Goal: Task Accomplishment & Management: Complete application form

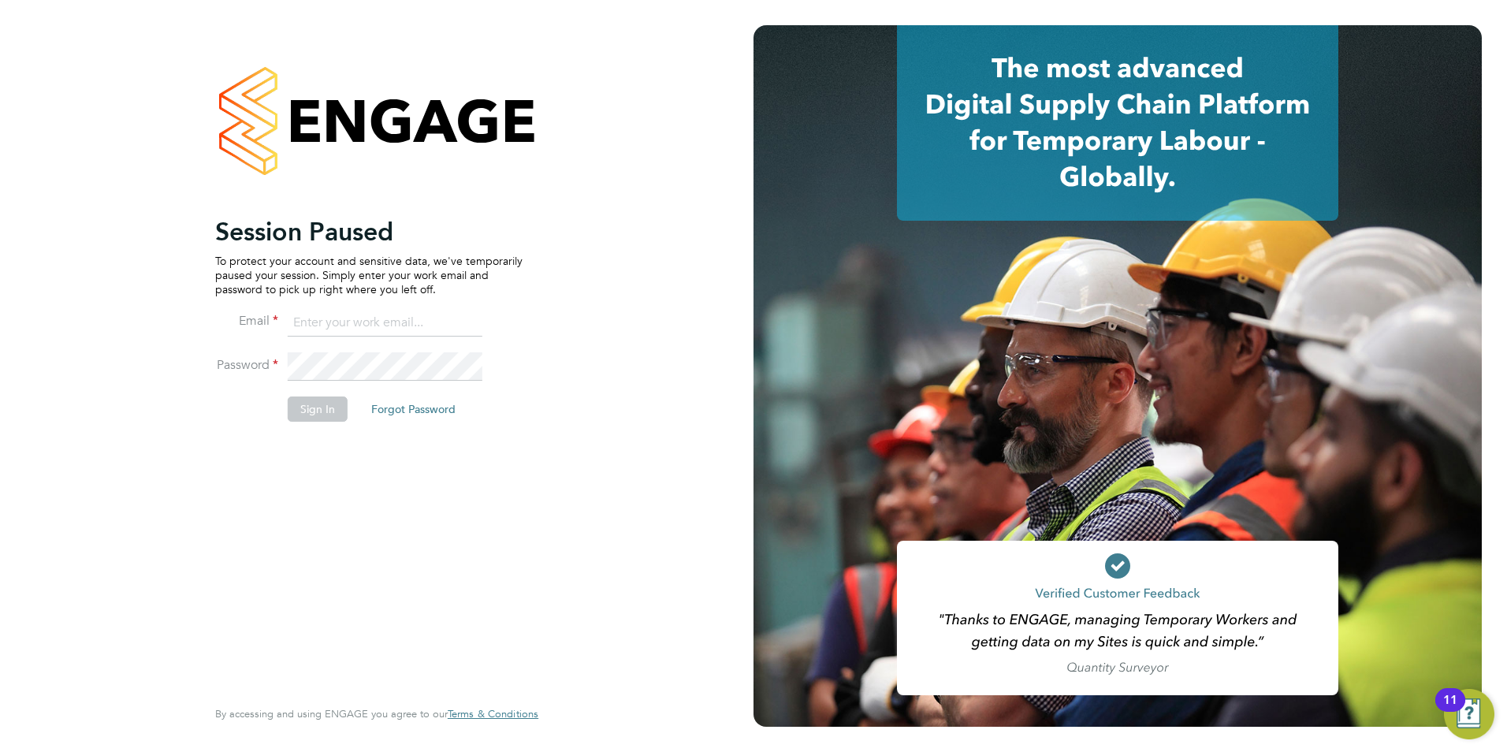
click at [381, 323] on input at bounding box center [385, 323] width 195 height 28
type input "daniel.gwynn@prsjobs.com"
click at [332, 404] on button "Sign In" at bounding box center [318, 408] width 60 height 25
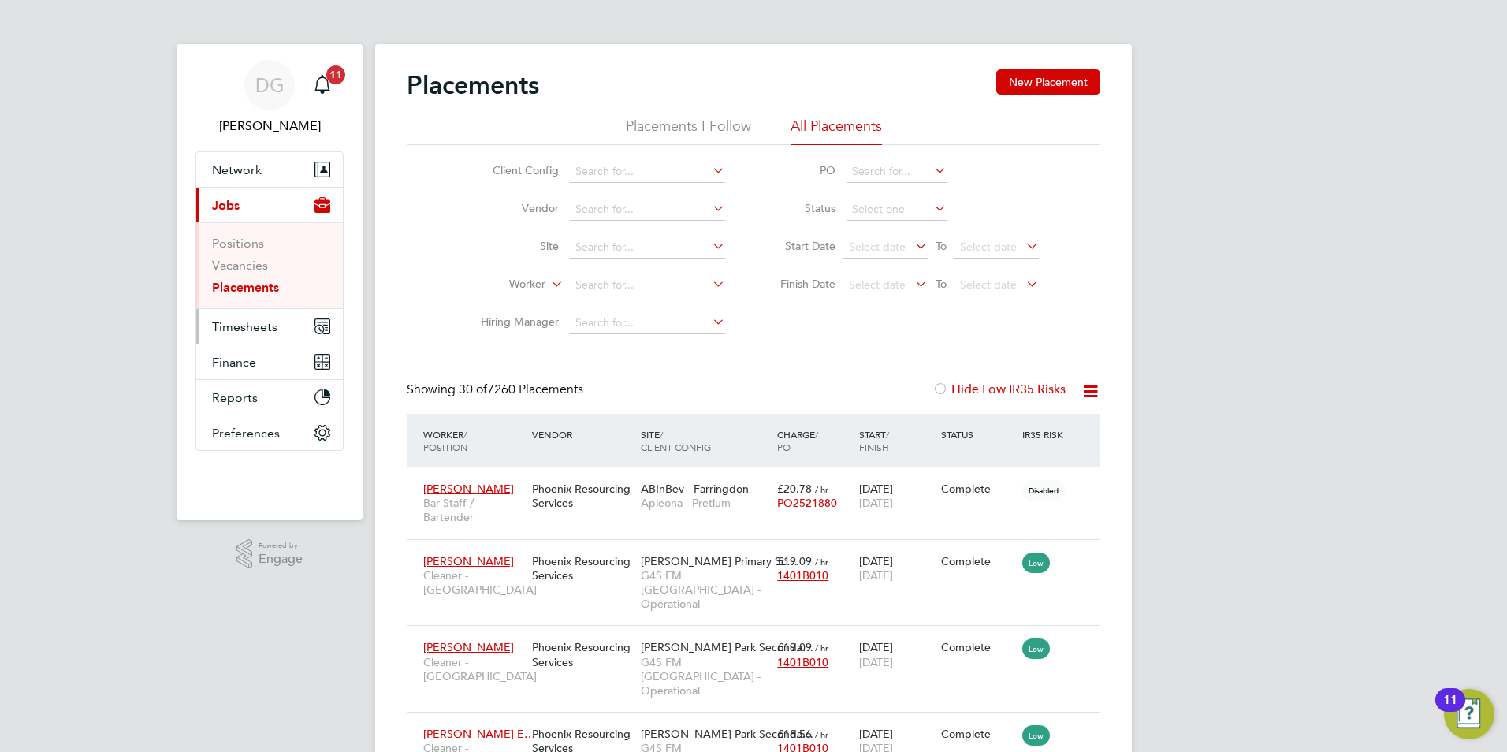
click at [262, 328] on span "Timesheets" at bounding box center [244, 326] width 65 height 15
click at [228, 329] on span "Timesheets" at bounding box center [244, 326] width 65 height 15
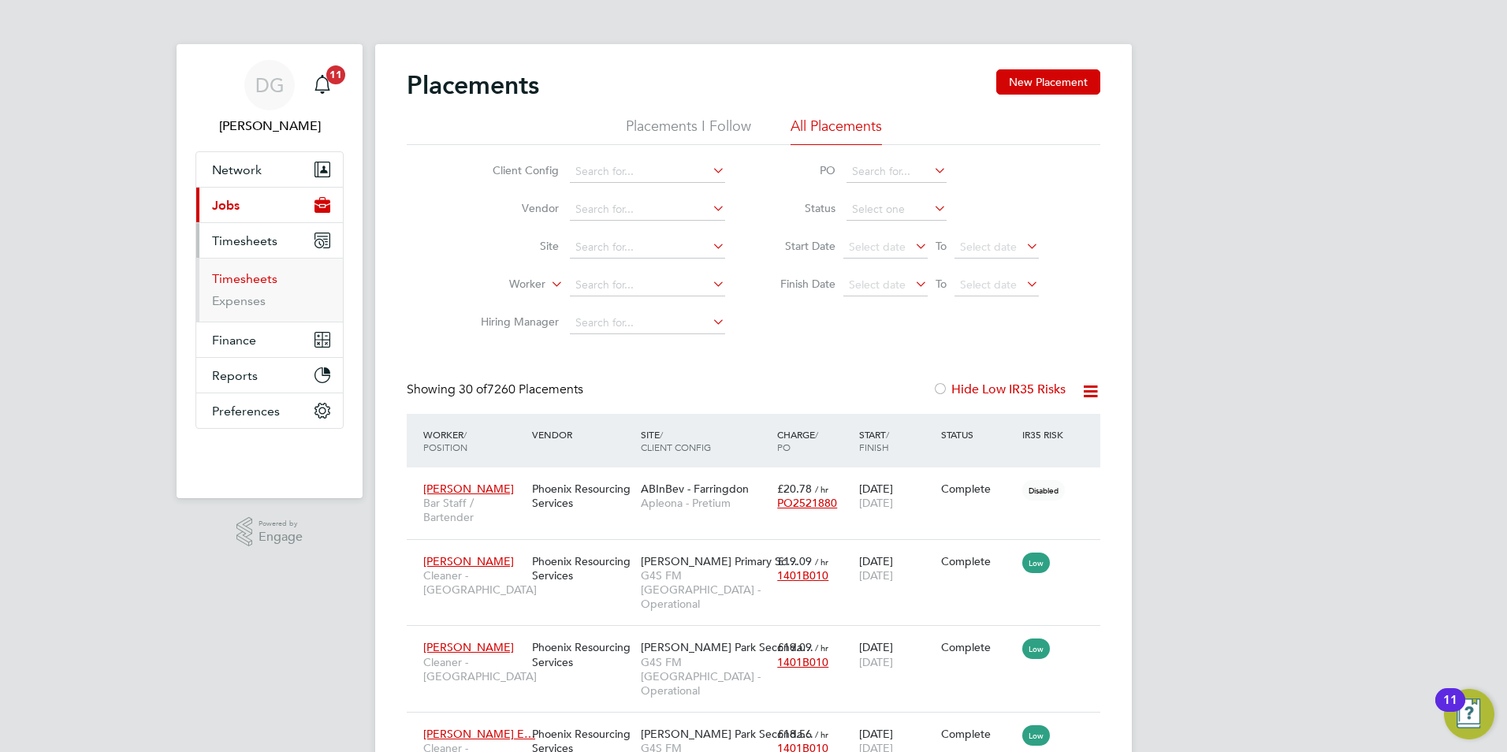
click at [251, 284] on link "Timesheets" at bounding box center [244, 278] width 65 height 15
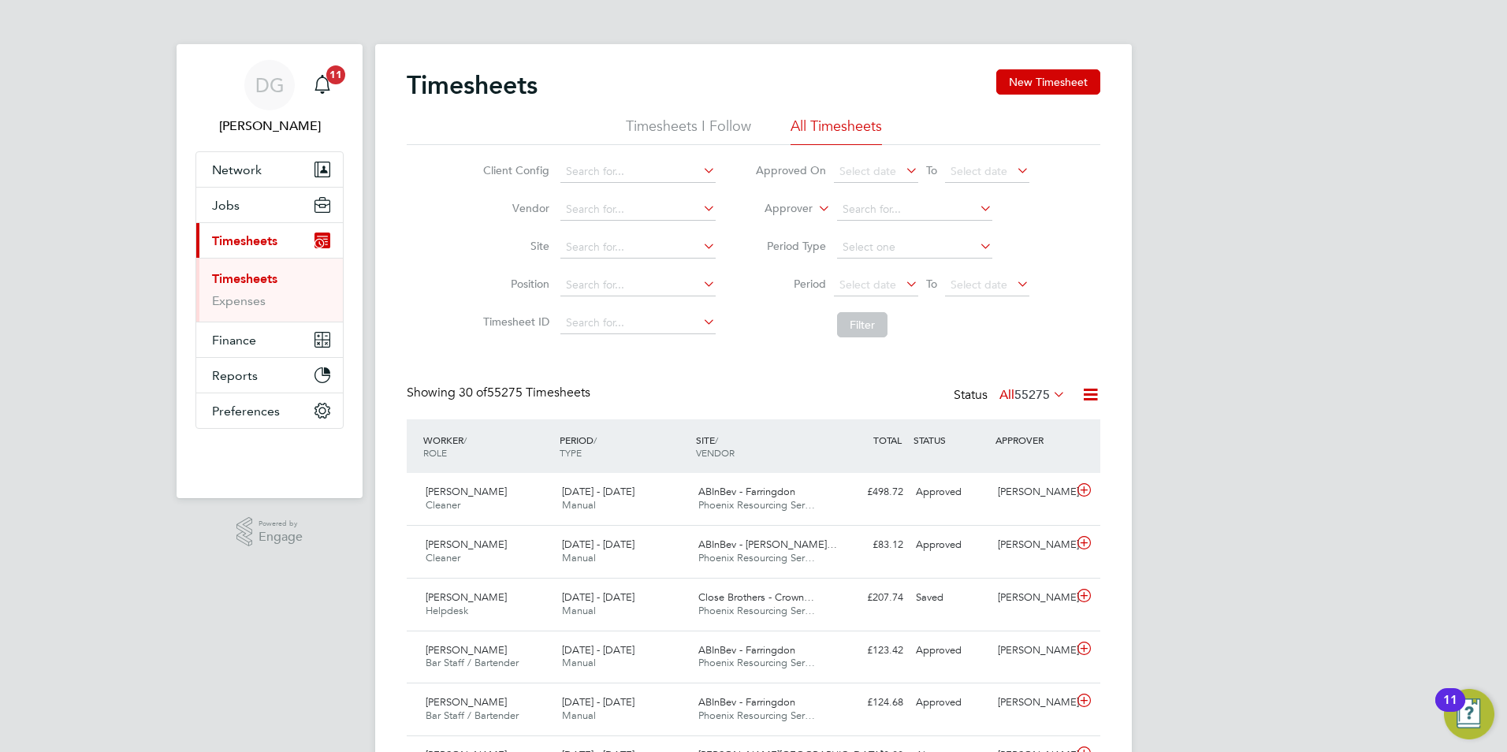
click at [815, 210] on icon at bounding box center [815, 204] width 0 height 14
click at [774, 225] on li "Worker" at bounding box center [774, 227] width 78 height 20
click at [835, 207] on li "Worker" at bounding box center [892, 210] width 314 height 38
click at [864, 216] on input at bounding box center [914, 210] width 155 height 22
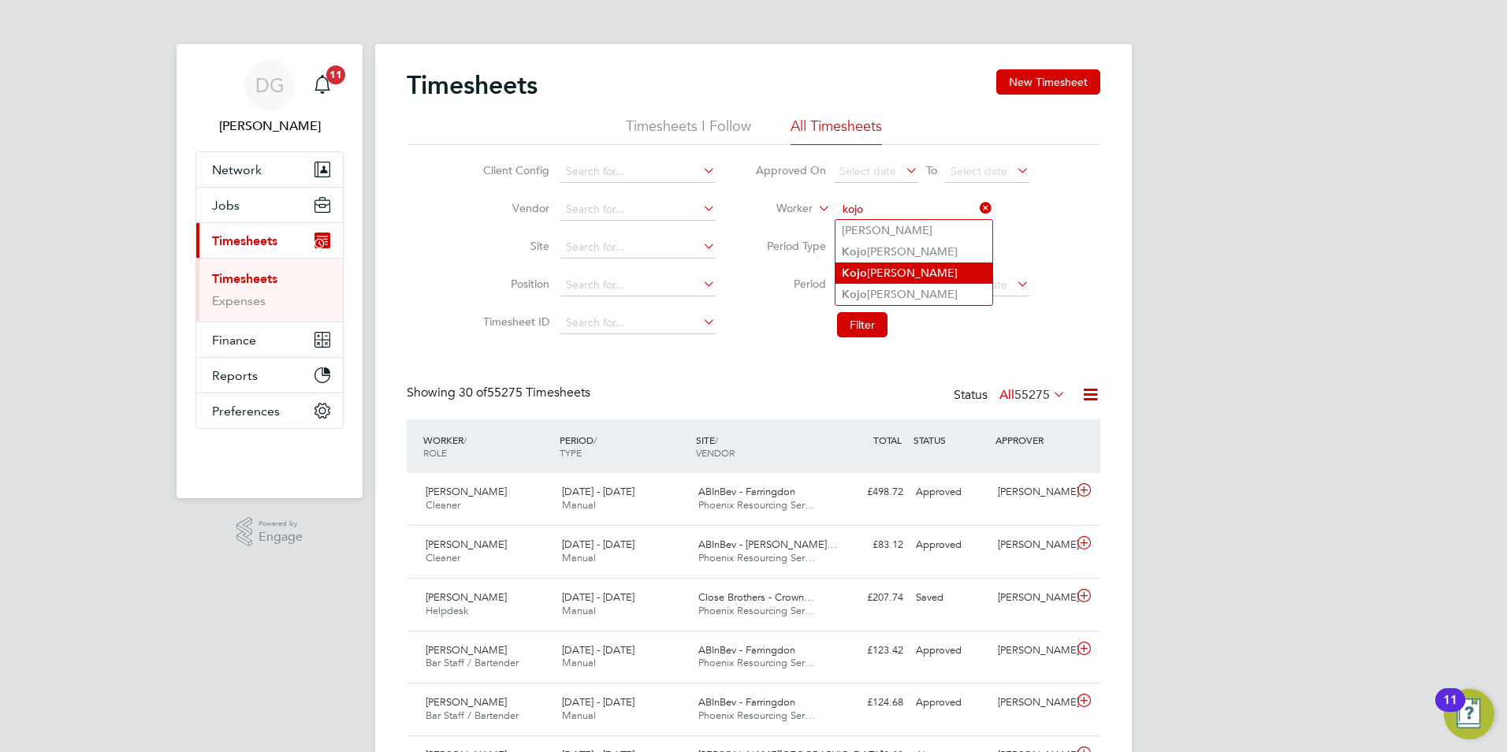
click at [890, 270] on li "[PERSON_NAME]" at bounding box center [913, 272] width 157 height 21
type input "[PERSON_NAME]"
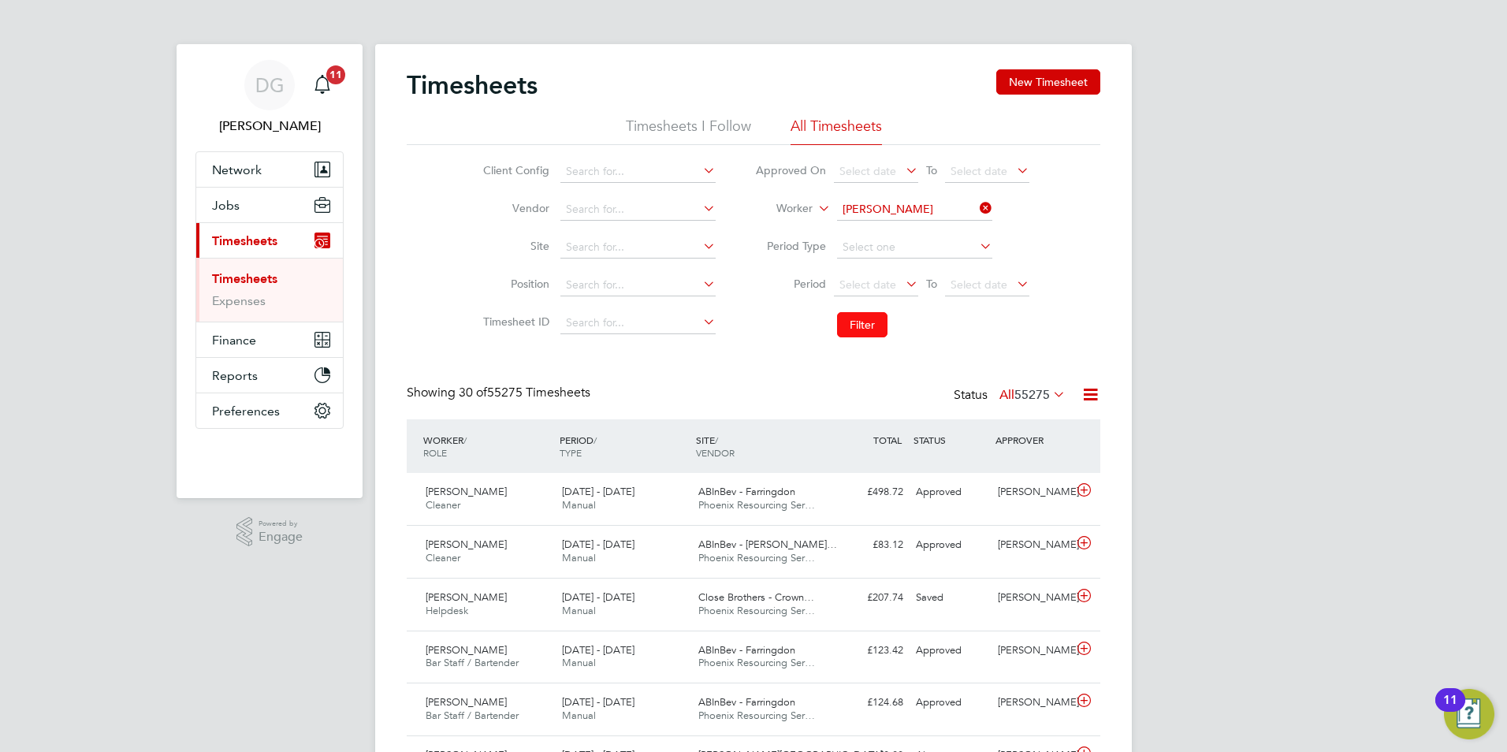
click at [881, 318] on button "Filter" at bounding box center [862, 324] width 50 height 25
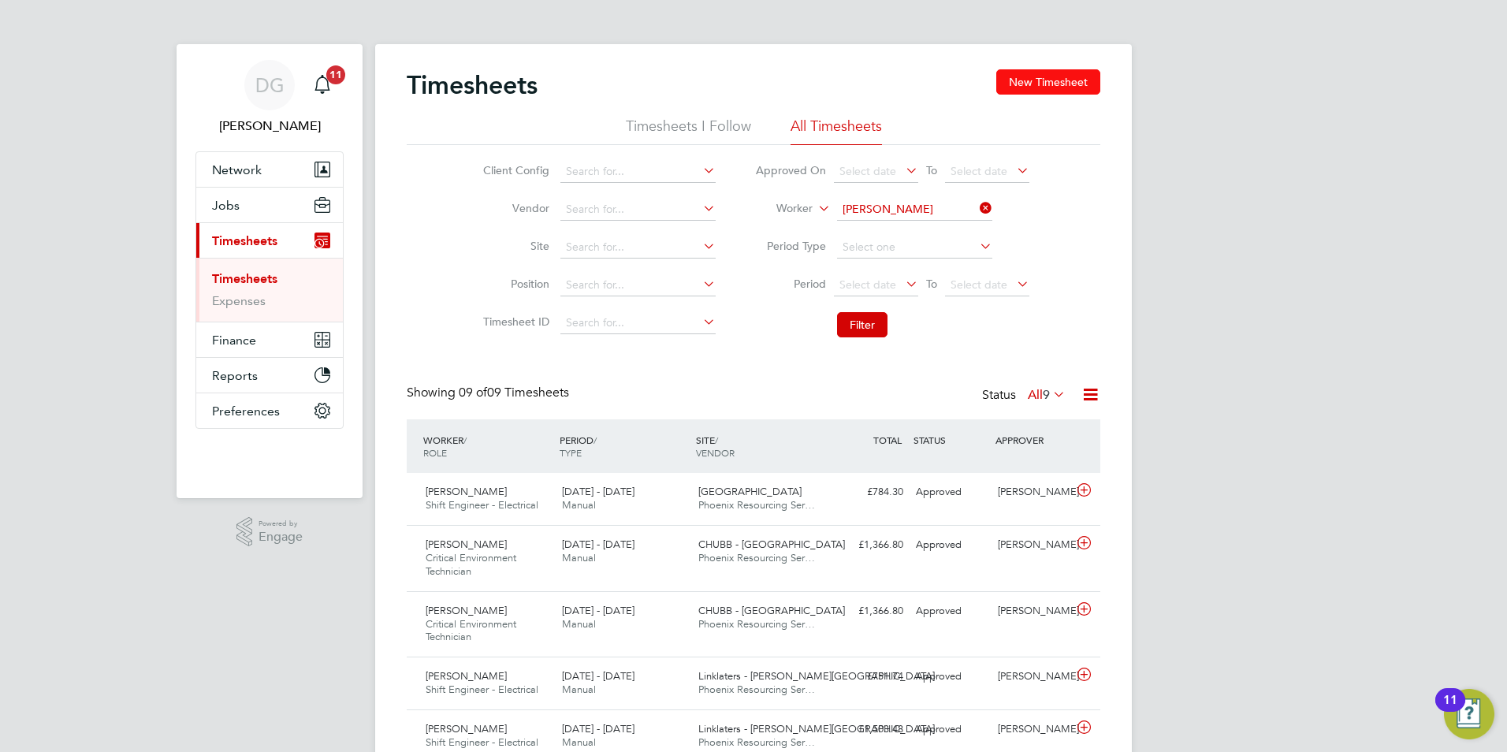
click at [1064, 85] on button "New Timesheet" at bounding box center [1048, 81] width 104 height 25
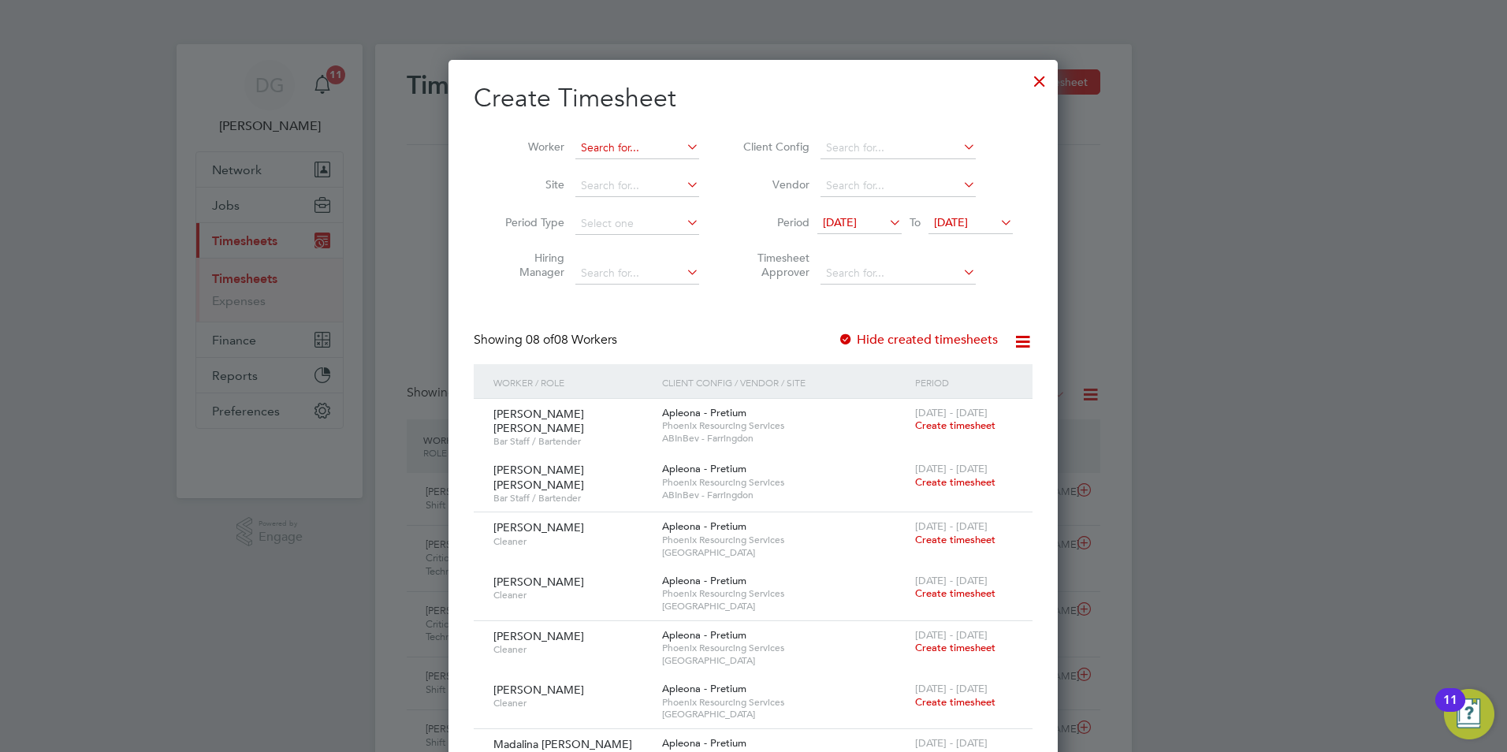
click at [634, 143] on input at bounding box center [637, 148] width 124 height 22
click at [620, 203] on li "[PERSON_NAME]" at bounding box center [639, 210] width 128 height 21
type input "[PERSON_NAME]"
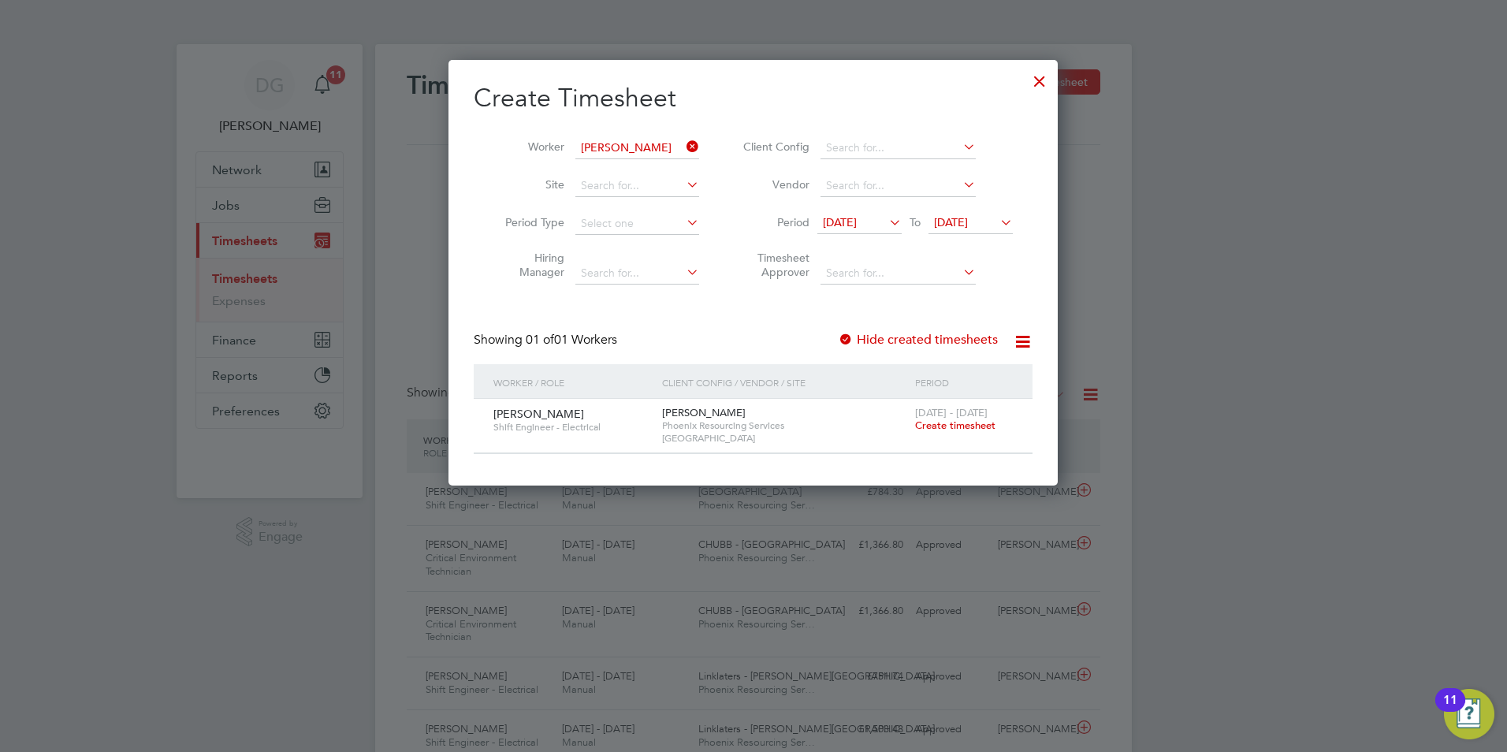
click at [942, 429] on span "Create timesheet" at bounding box center [955, 425] width 80 height 13
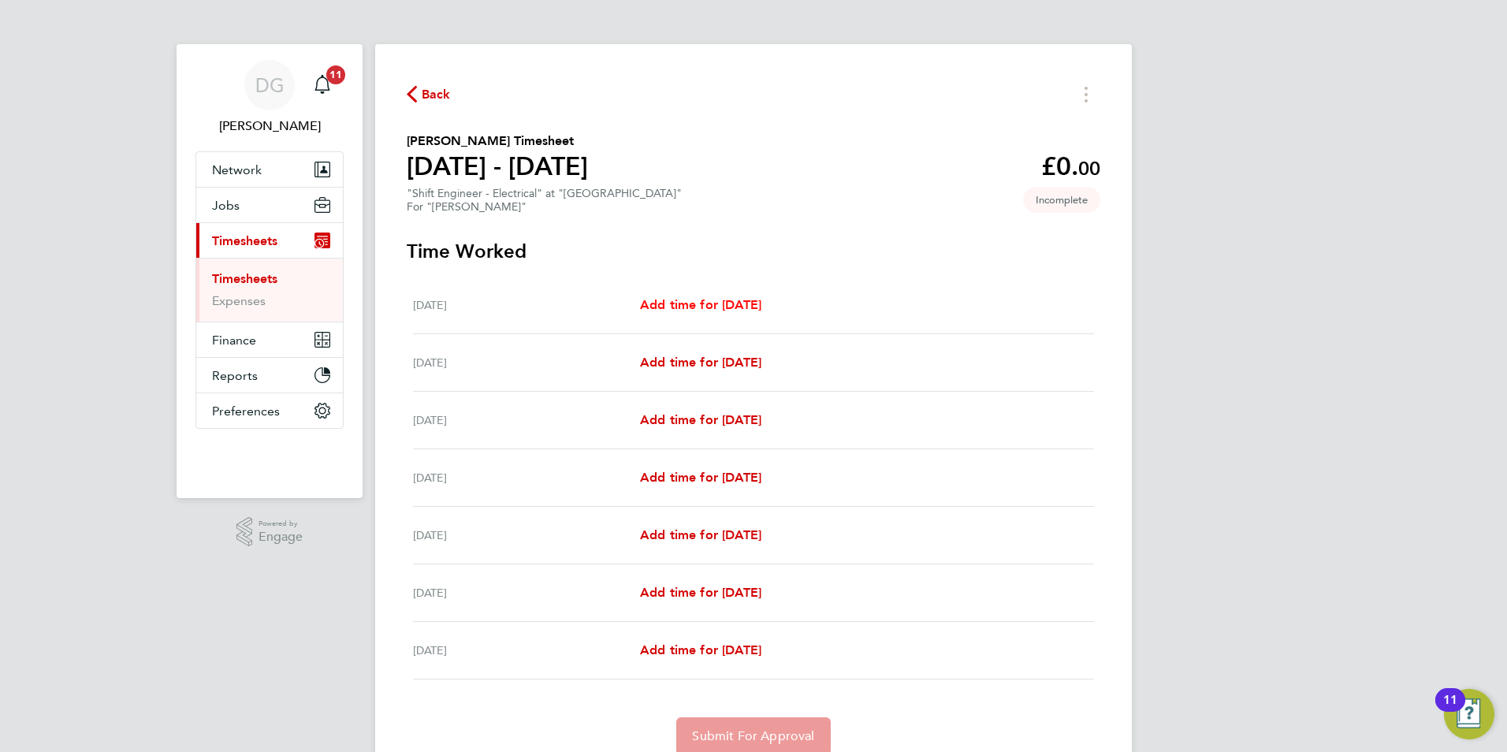
click at [735, 300] on span "Add time for [DATE]" at bounding box center [700, 304] width 121 height 15
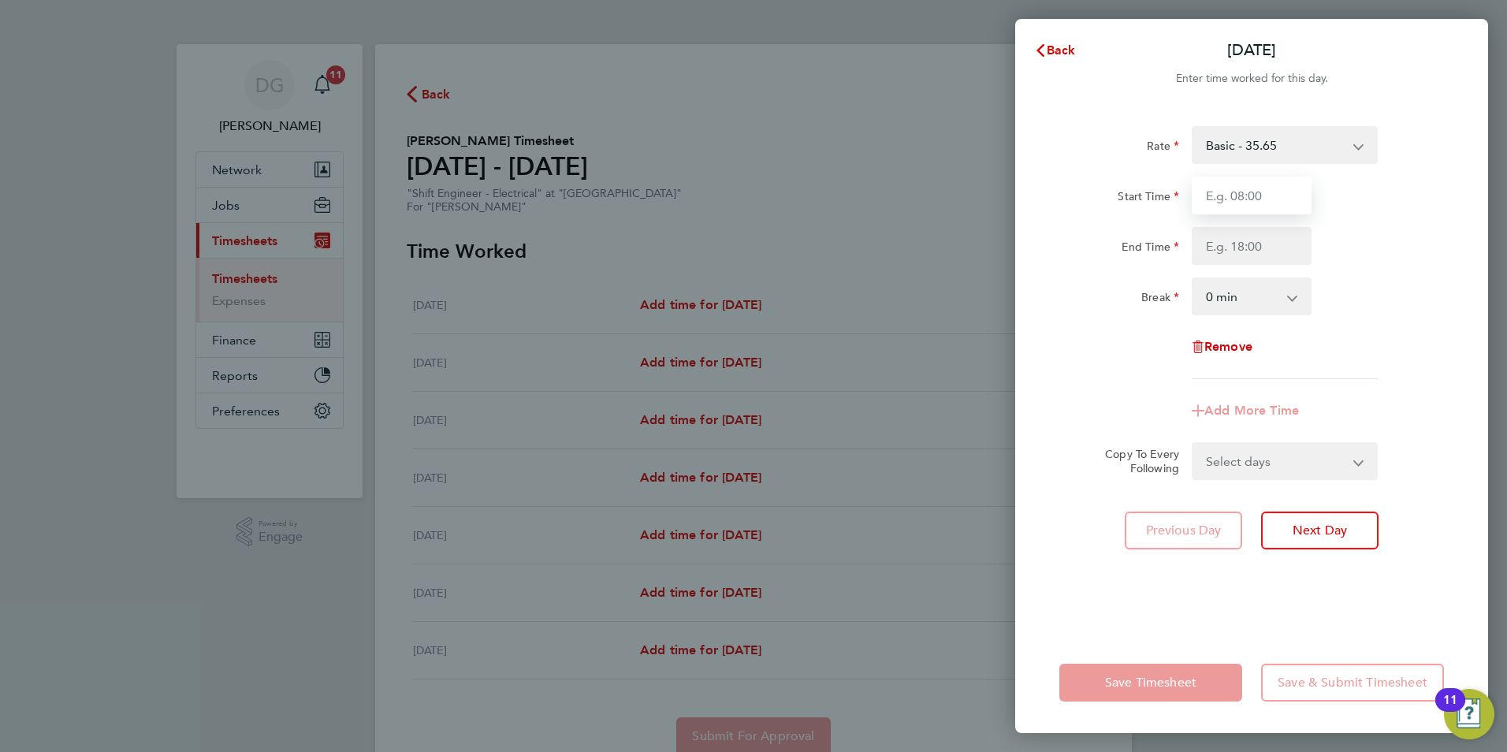
click at [1272, 206] on input "Start Time" at bounding box center [1252, 196] width 120 height 38
type input "07:00"
click at [1263, 259] on input "End Time" at bounding box center [1252, 246] width 120 height 38
type input "19:00"
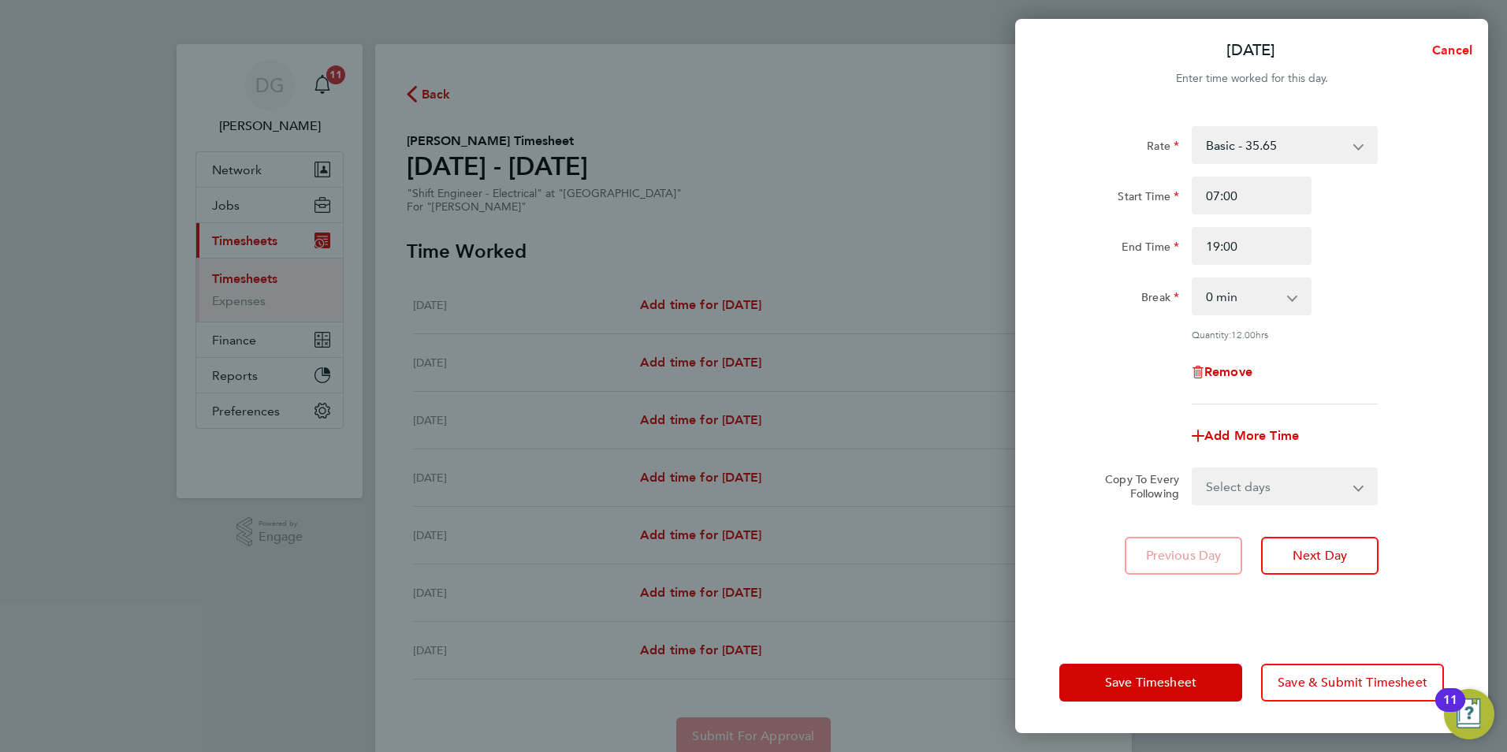
click at [1446, 57] on span "Cancel" at bounding box center [1449, 50] width 45 height 15
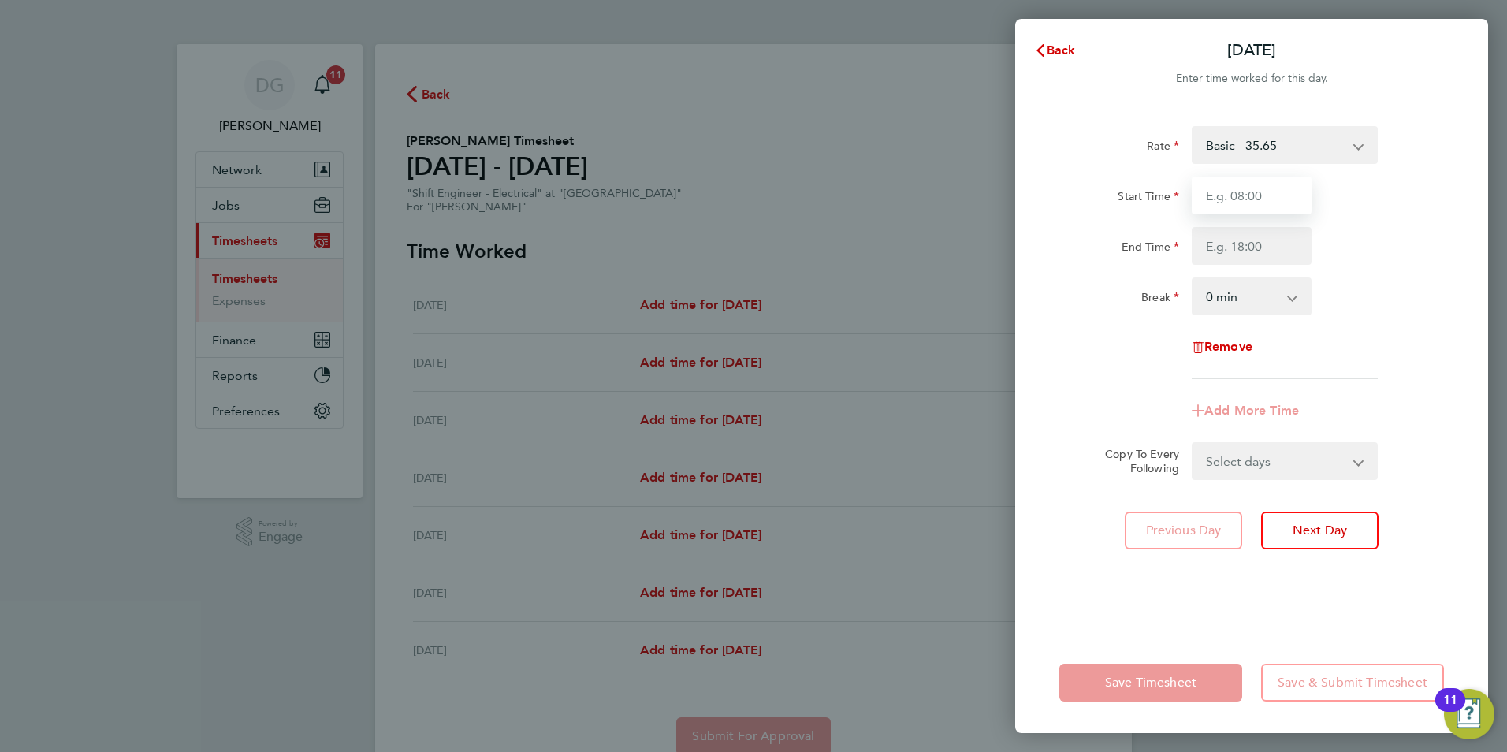
click at [1244, 192] on input "Start Time" at bounding box center [1252, 196] width 120 height 38
type input "07:00"
click at [1233, 245] on input "End Time" at bounding box center [1252, 246] width 120 height 38
type input "19:00"
click at [1263, 298] on select "0 min 15 min 30 min 45 min 60 min 75 min 90 min" at bounding box center [1242, 296] width 98 height 35
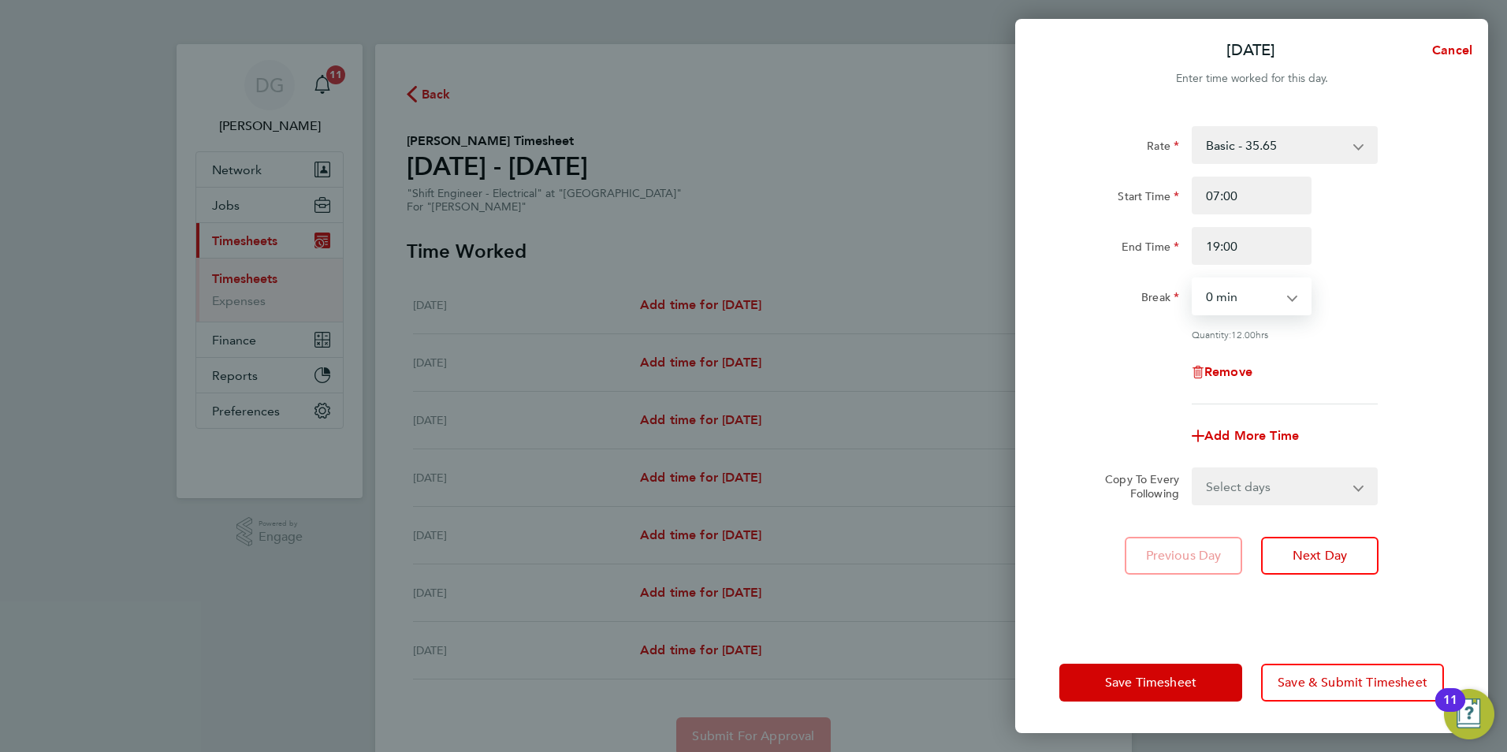
select select "60"
click at [1193, 279] on select "0 min 15 min 30 min 45 min 60 min 75 min 90 min" at bounding box center [1242, 296] width 98 height 35
click at [1312, 553] on span "Next Day" at bounding box center [1320, 556] width 54 height 16
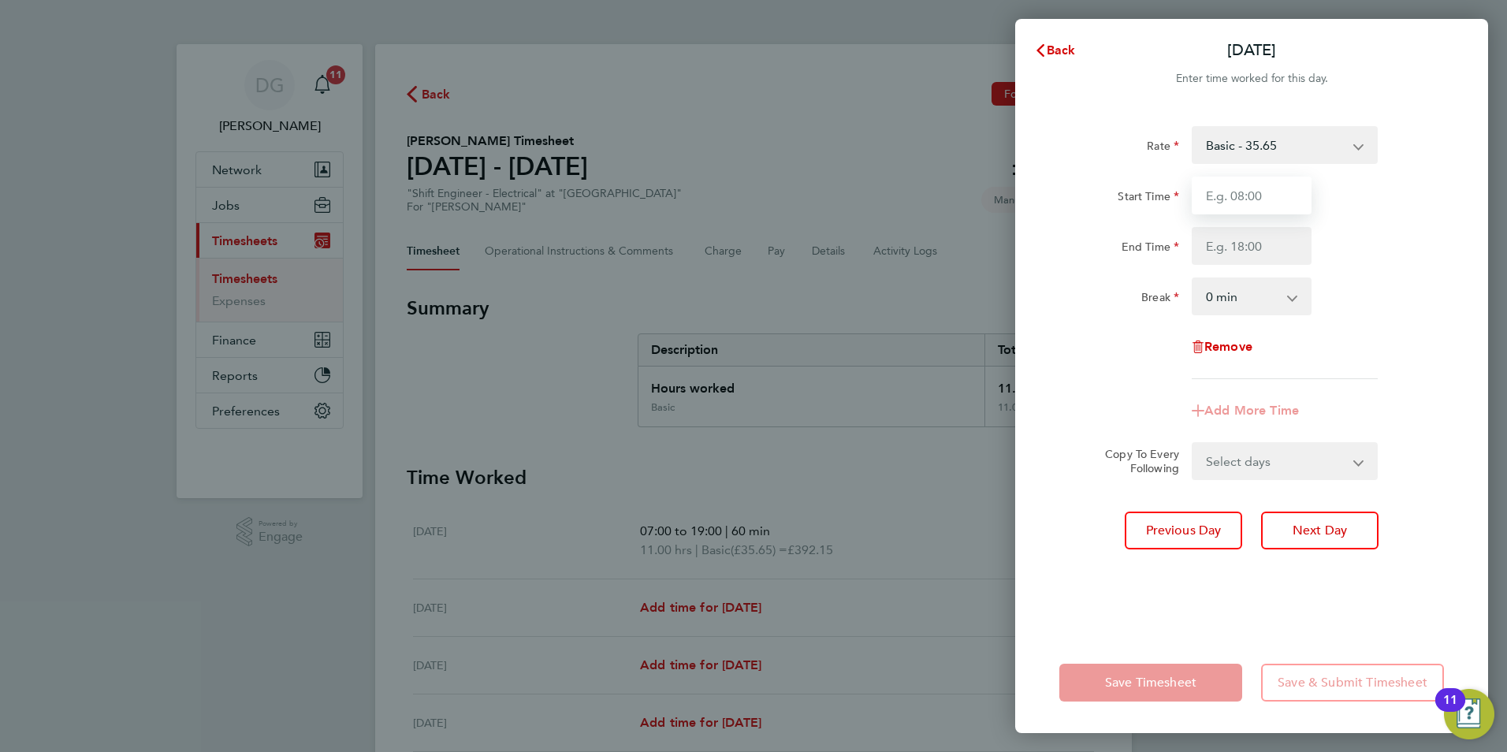
click at [1241, 204] on input "Start Time" at bounding box center [1252, 196] width 120 height 38
type input "07:00"
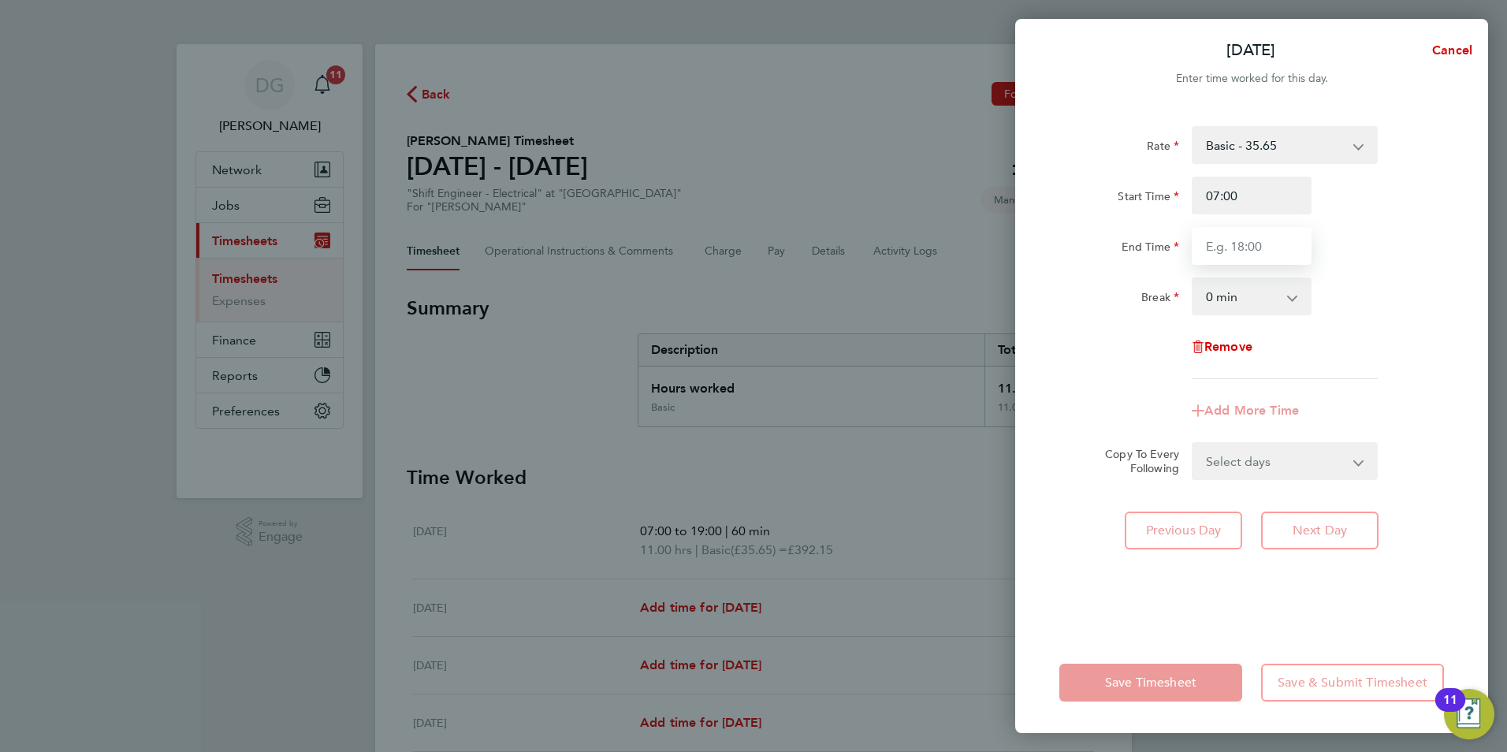
click at [1237, 249] on input "End Time" at bounding box center [1252, 246] width 120 height 38
type input "19:00"
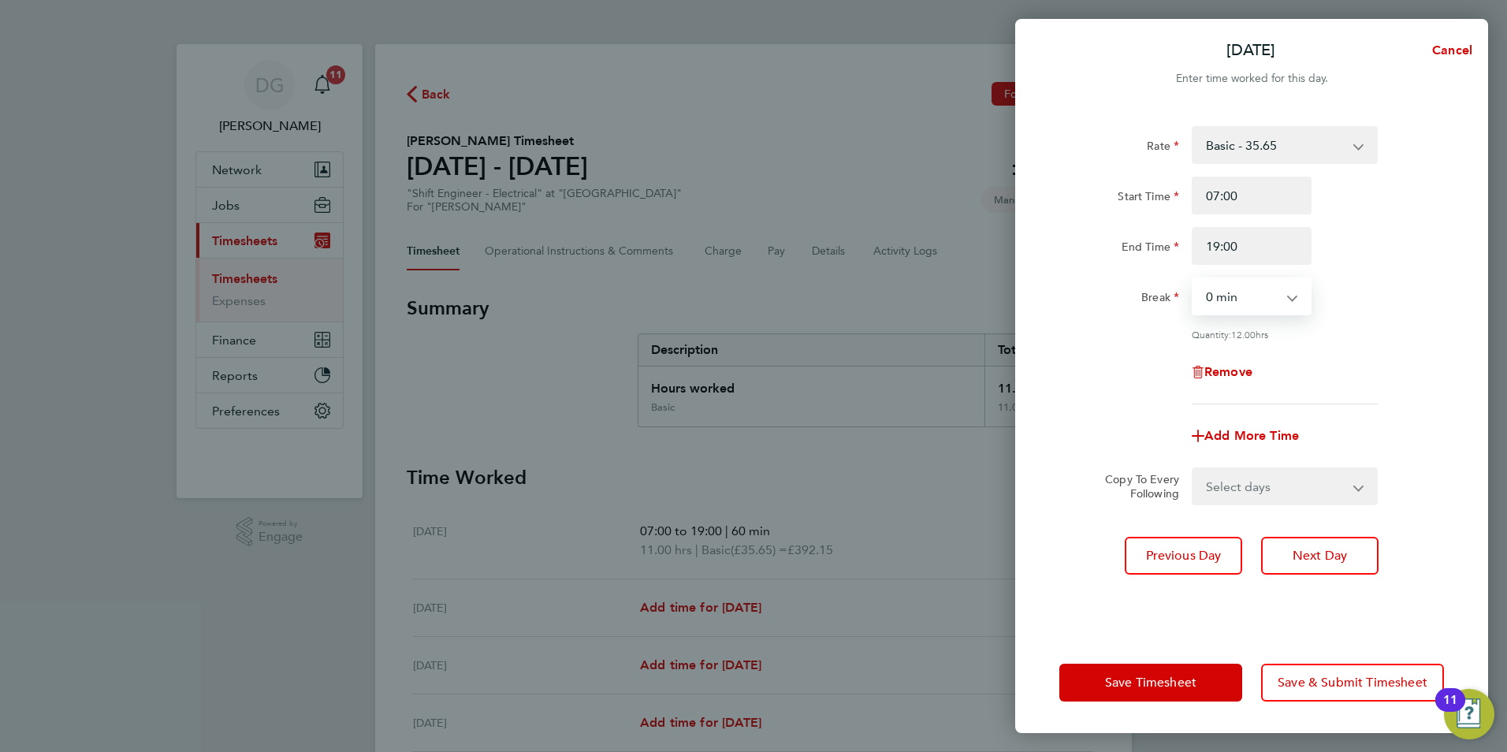
click at [1253, 292] on select "0 min 15 min 30 min 45 min 60 min 75 min 90 min" at bounding box center [1242, 296] width 98 height 35
select select "60"
click at [1193, 279] on select "0 min 15 min 30 min 45 min 60 min 75 min 90 min" at bounding box center [1242, 296] width 98 height 35
click at [1314, 553] on span "Next Day" at bounding box center [1320, 556] width 54 height 16
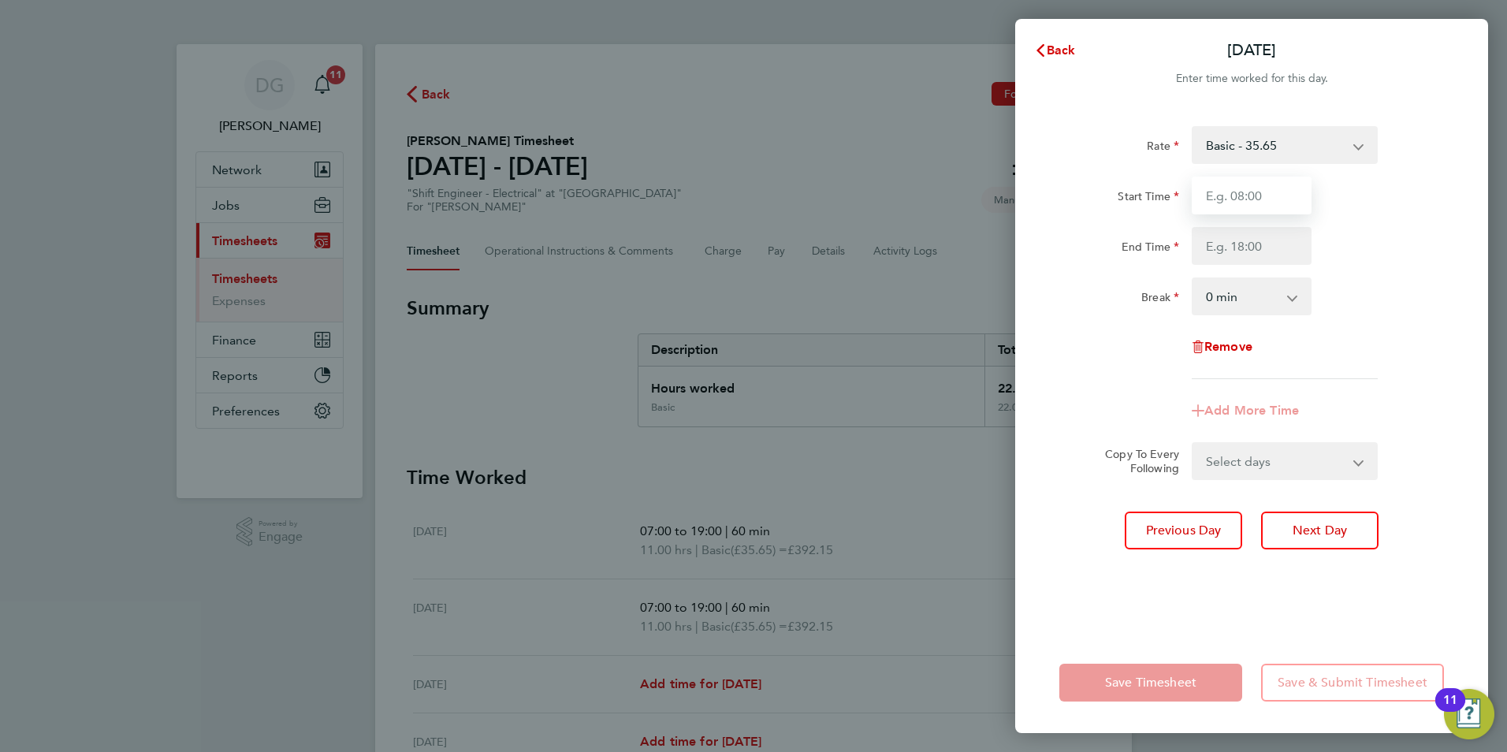
click at [1226, 195] on input "Start Time" at bounding box center [1252, 196] width 120 height 38
type input "07:00"
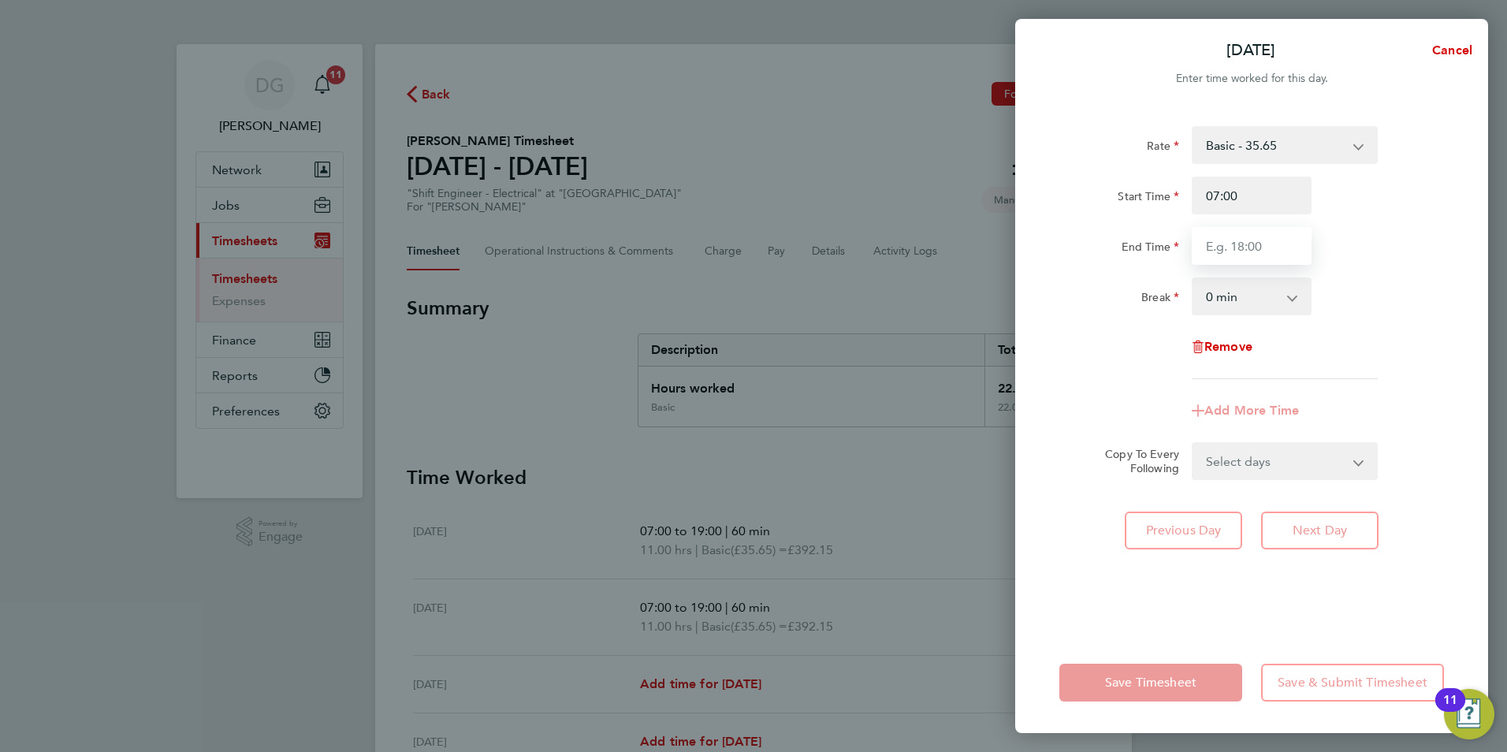
click at [1238, 238] on input "End Time" at bounding box center [1252, 246] width 120 height 38
type input "19:00"
click at [1279, 299] on select "0 min 15 min 30 min 45 min 60 min 75 min 90 min" at bounding box center [1242, 296] width 98 height 35
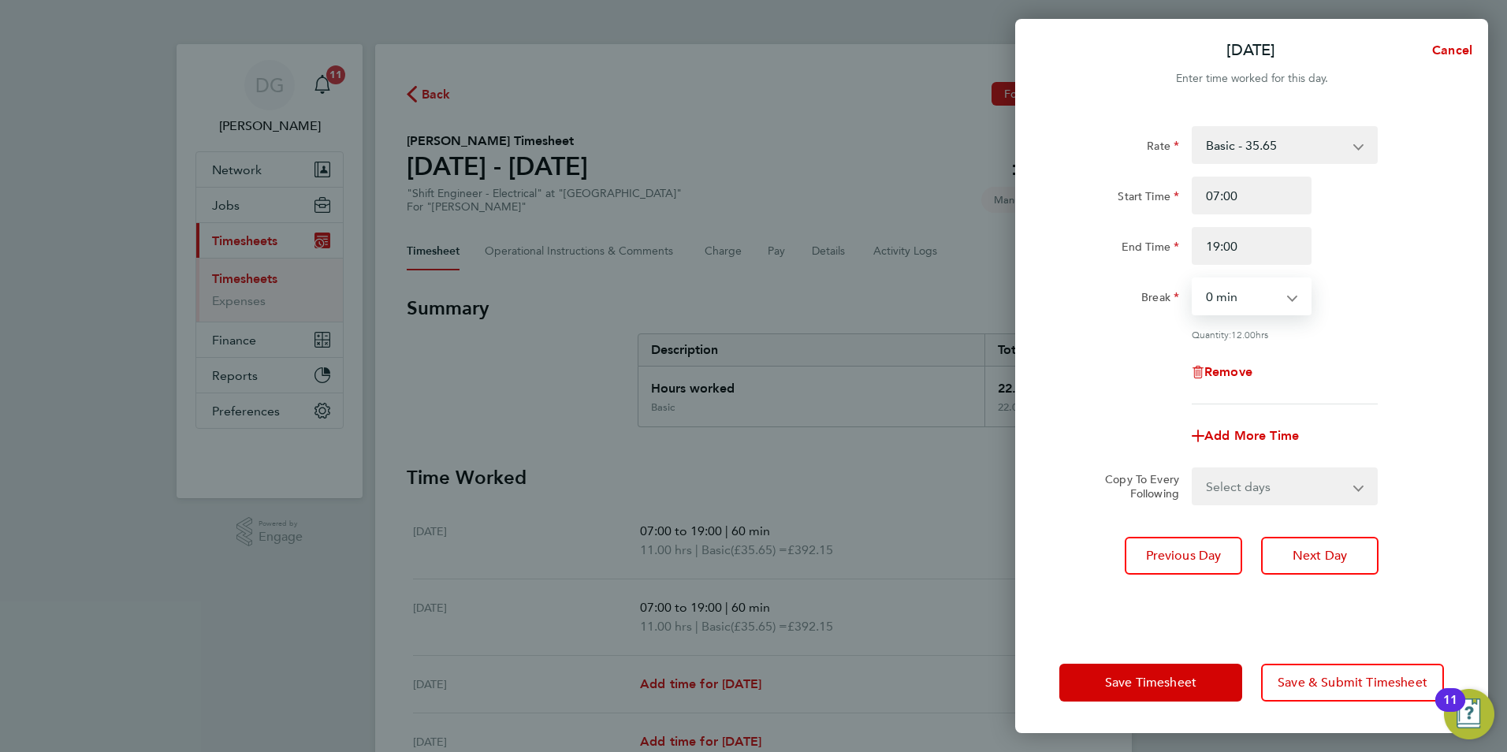
select select "60"
click at [1193, 279] on select "0 min 15 min 30 min 45 min 60 min 75 min 90 min" at bounding box center [1242, 296] width 98 height 35
click at [1334, 567] on button "Next Day" at bounding box center [1319, 556] width 117 height 38
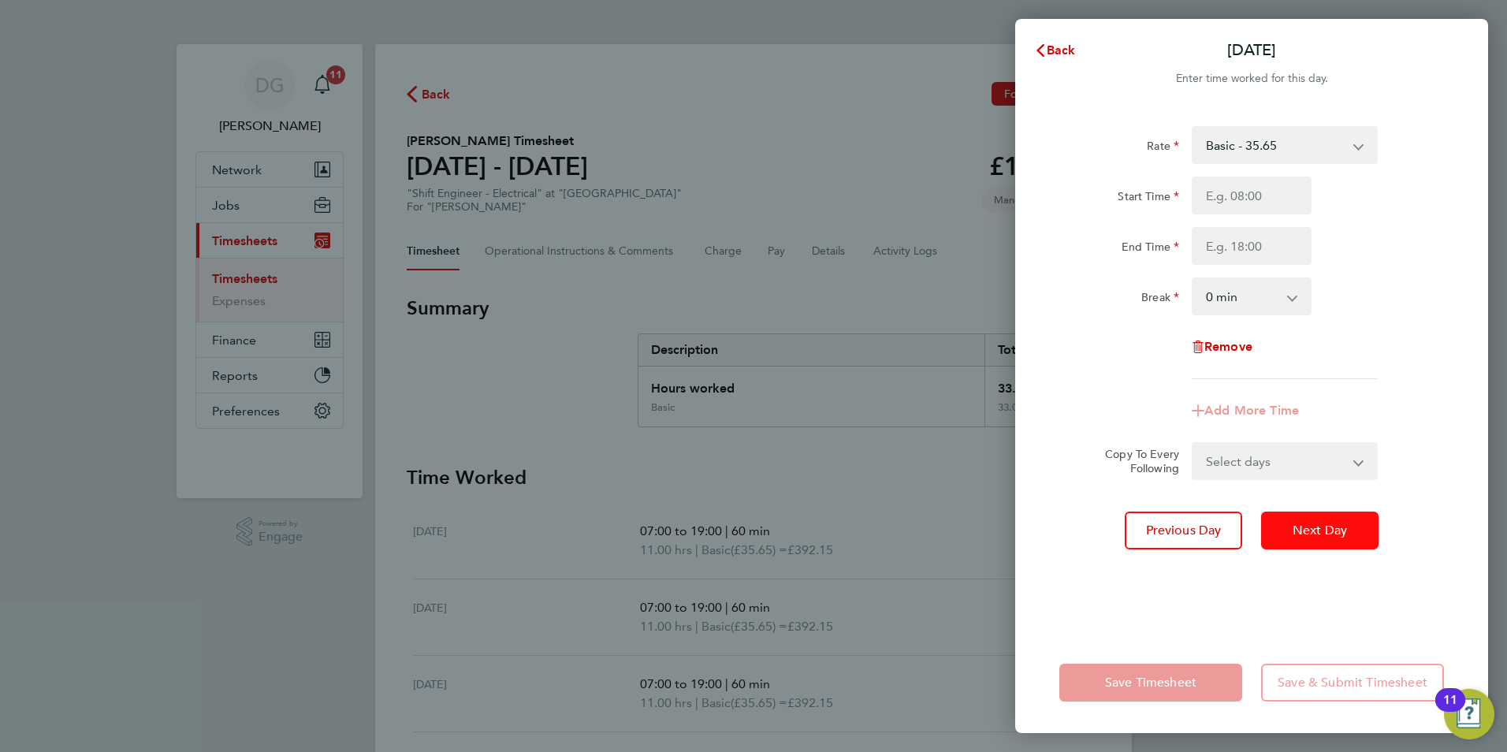
click at [1324, 539] on button "Next Day" at bounding box center [1319, 531] width 117 height 38
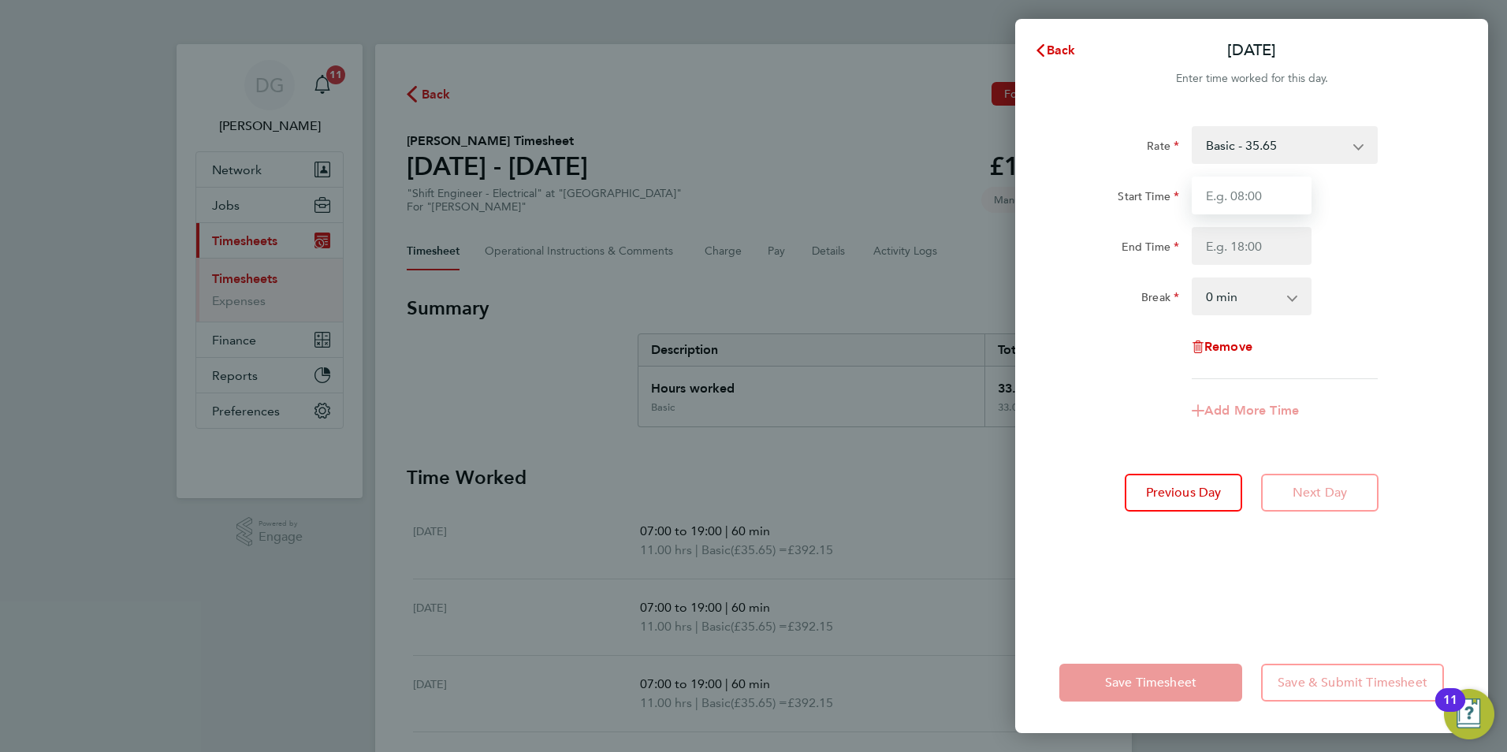
click at [1268, 196] on input "Start Time" at bounding box center [1252, 196] width 120 height 38
type input "07:00"
click at [1270, 241] on input "End Time" at bounding box center [1252, 246] width 120 height 38
type input "19:00"
click at [1264, 294] on select "0 min 15 min 30 min 45 min 60 min 75 min 90 min" at bounding box center [1242, 296] width 98 height 35
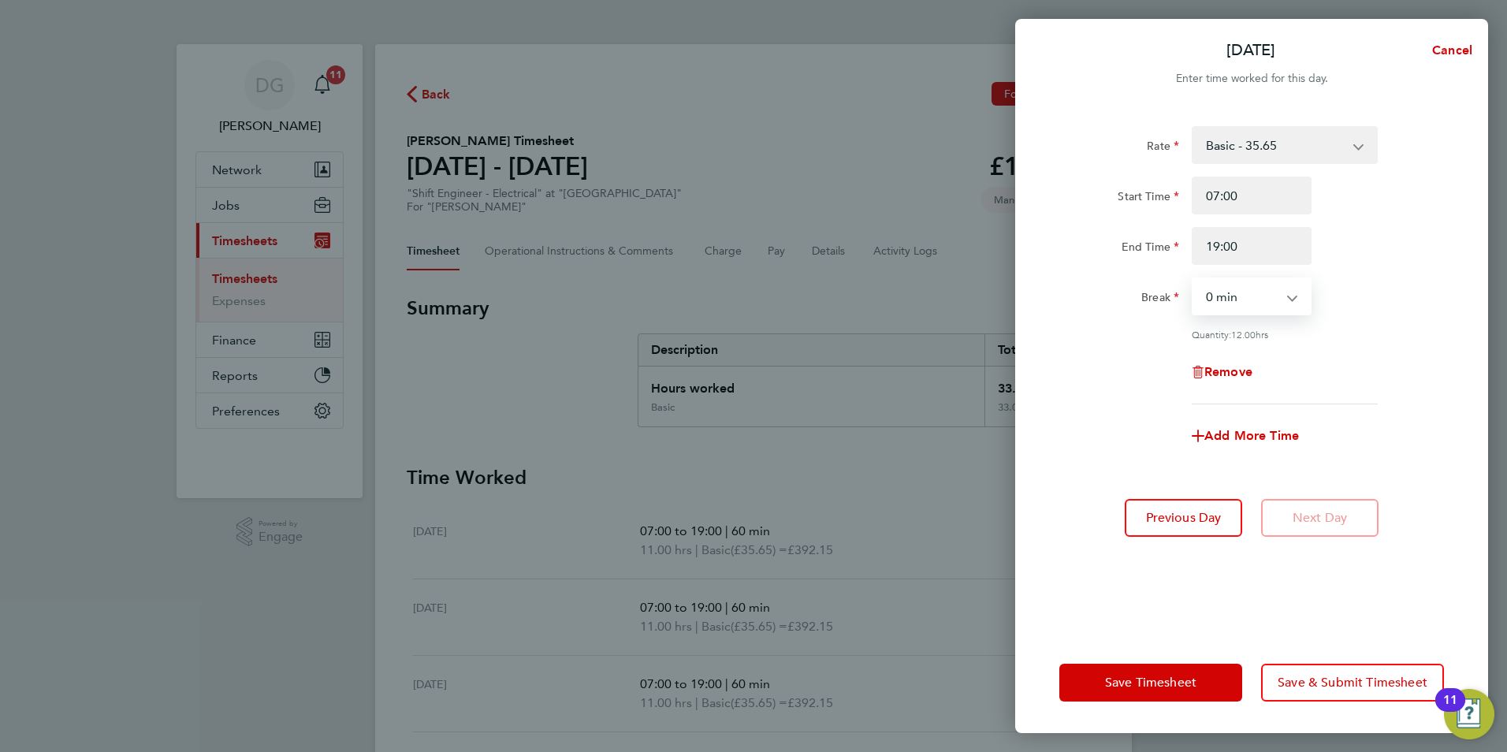
select select "60"
click at [1193, 279] on select "0 min 15 min 30 min 45 min 60 min 75 min 90 min" at bounding box center [1242, 296] width 98 height 35
click at [1334, 679] on span "Save & Submit Timesheet" at bounding box center [1353, 683] width 150 height 16
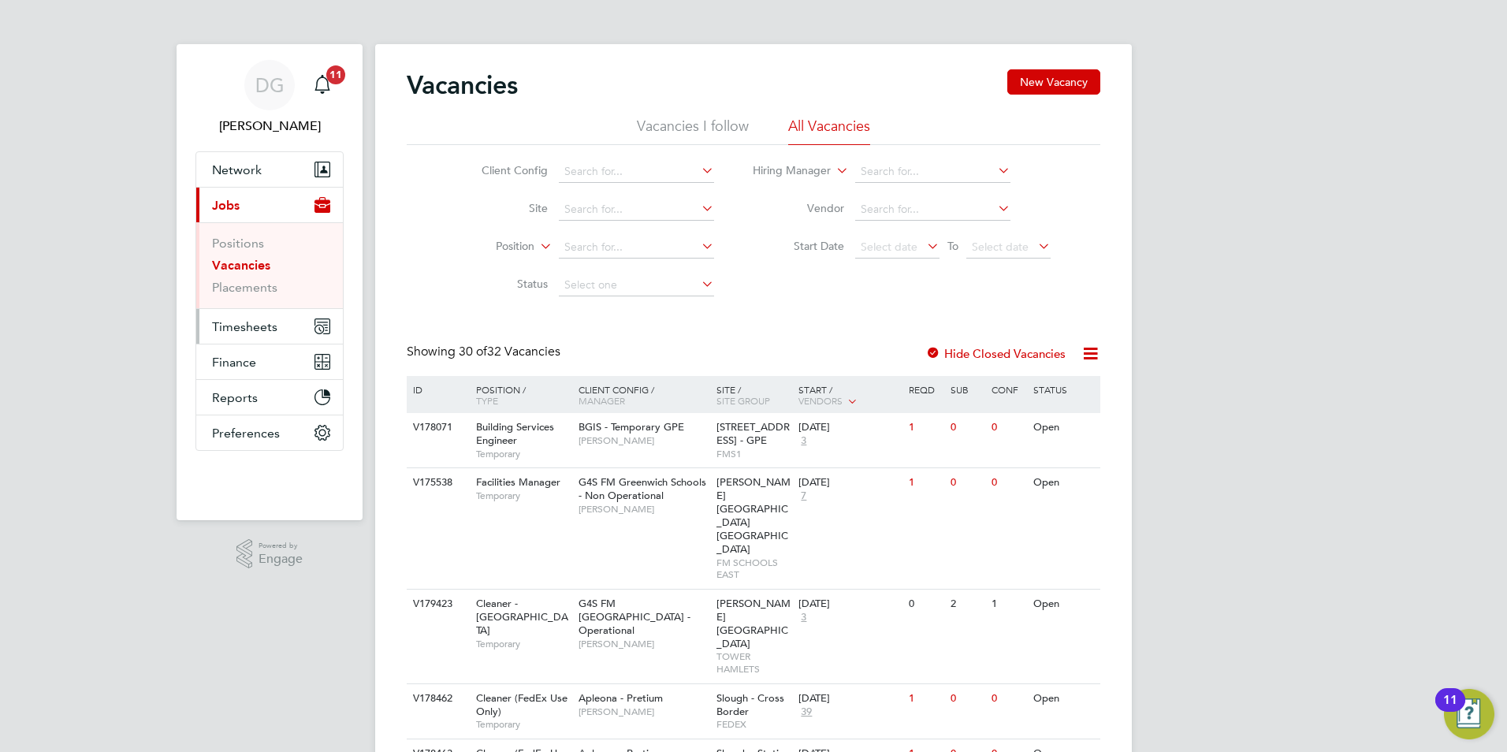
click at [246, 326] on span "Timesheets" at bounding box center [244, 326] width 65 height 15
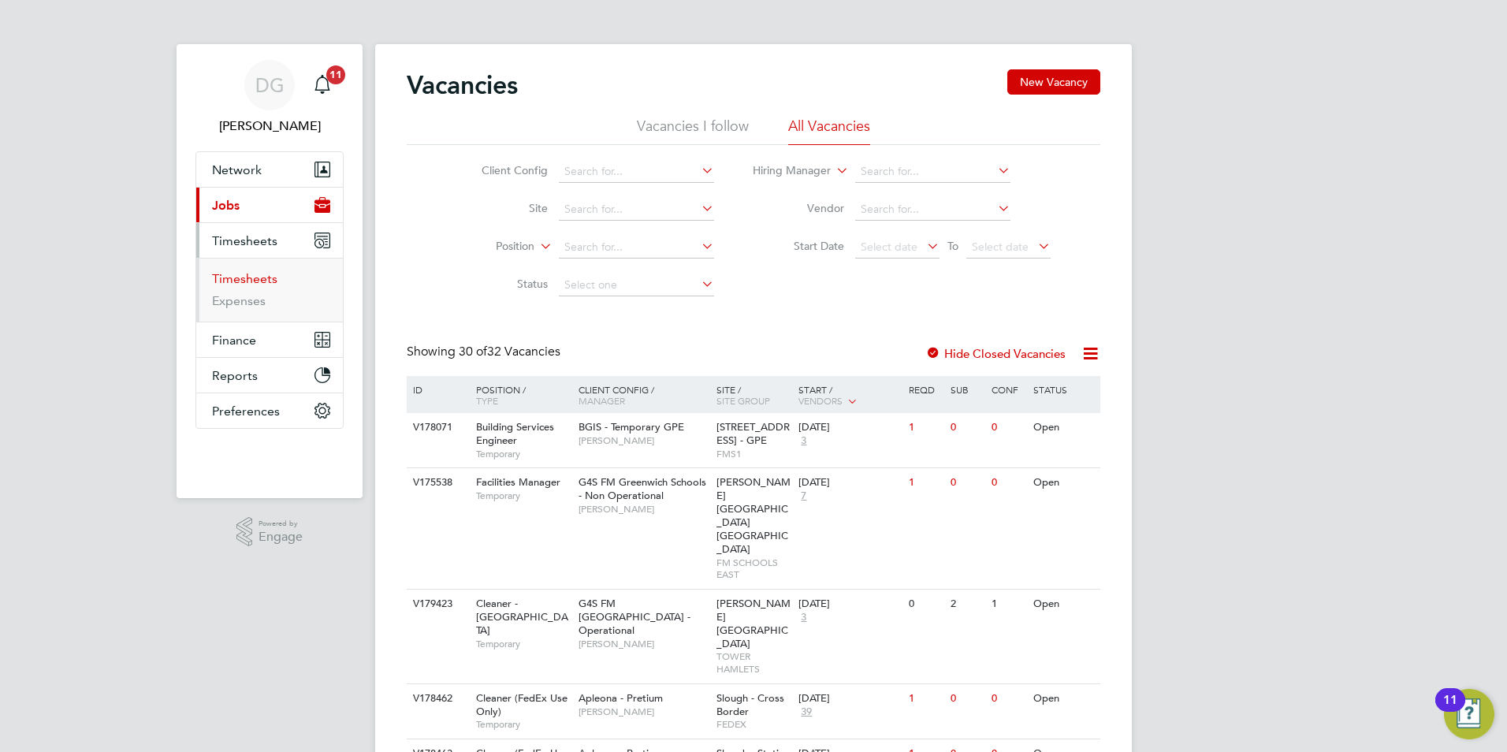
click at [256, 271] on link "Timesheets" at bounding box center [244, 278] width 65 height 15
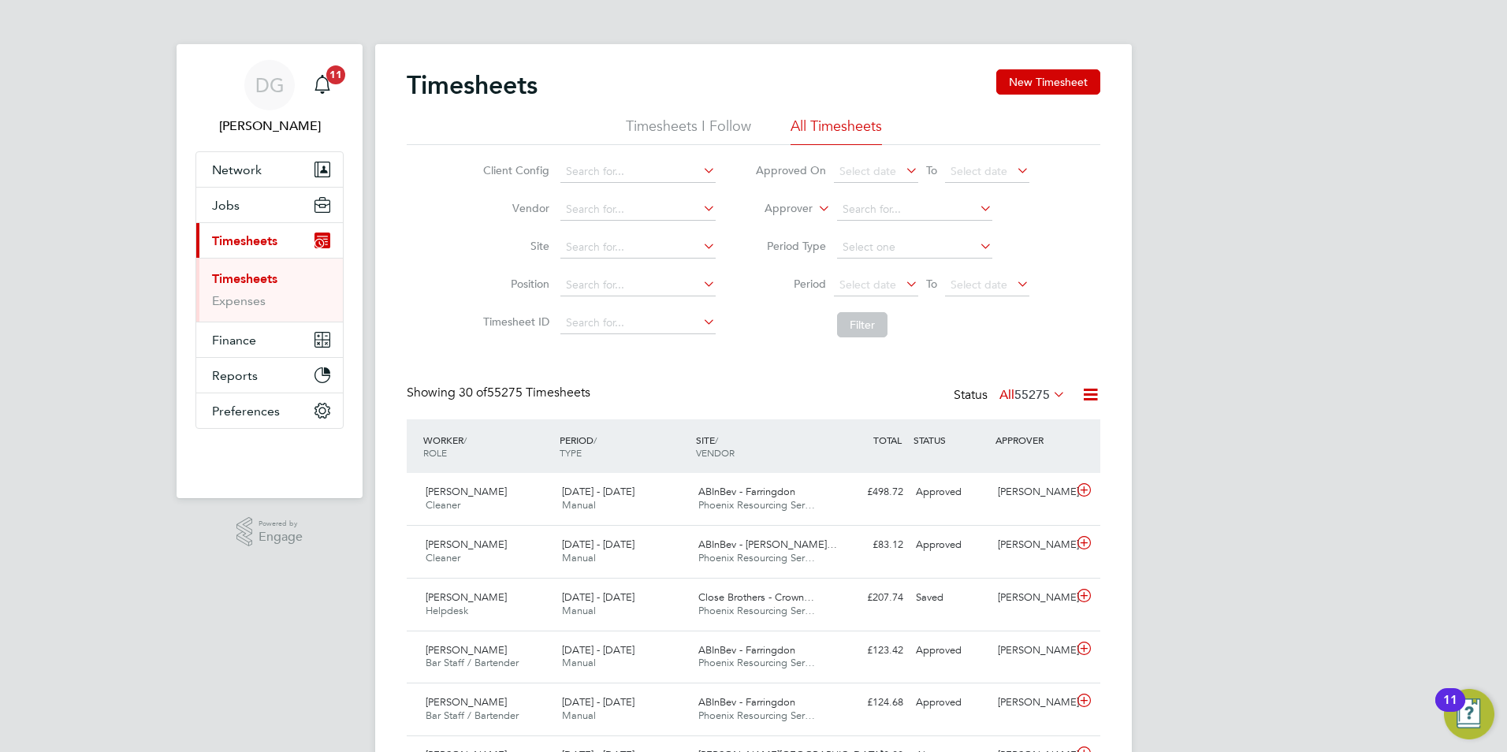
click at [815, 207] on icon at bounding box center [815, 204] width 0 height 14
click at [785, 220] on li "Worker" at bounding box center [774, 227] width 78 height 20
click at [851, 211] on input at bounding box center [914, 210] width 155 height 22
click at [887, 244] on li "Aasim Javed" at bounding box center [913, 252] width 157 height 21
type input "Aasim Javed"
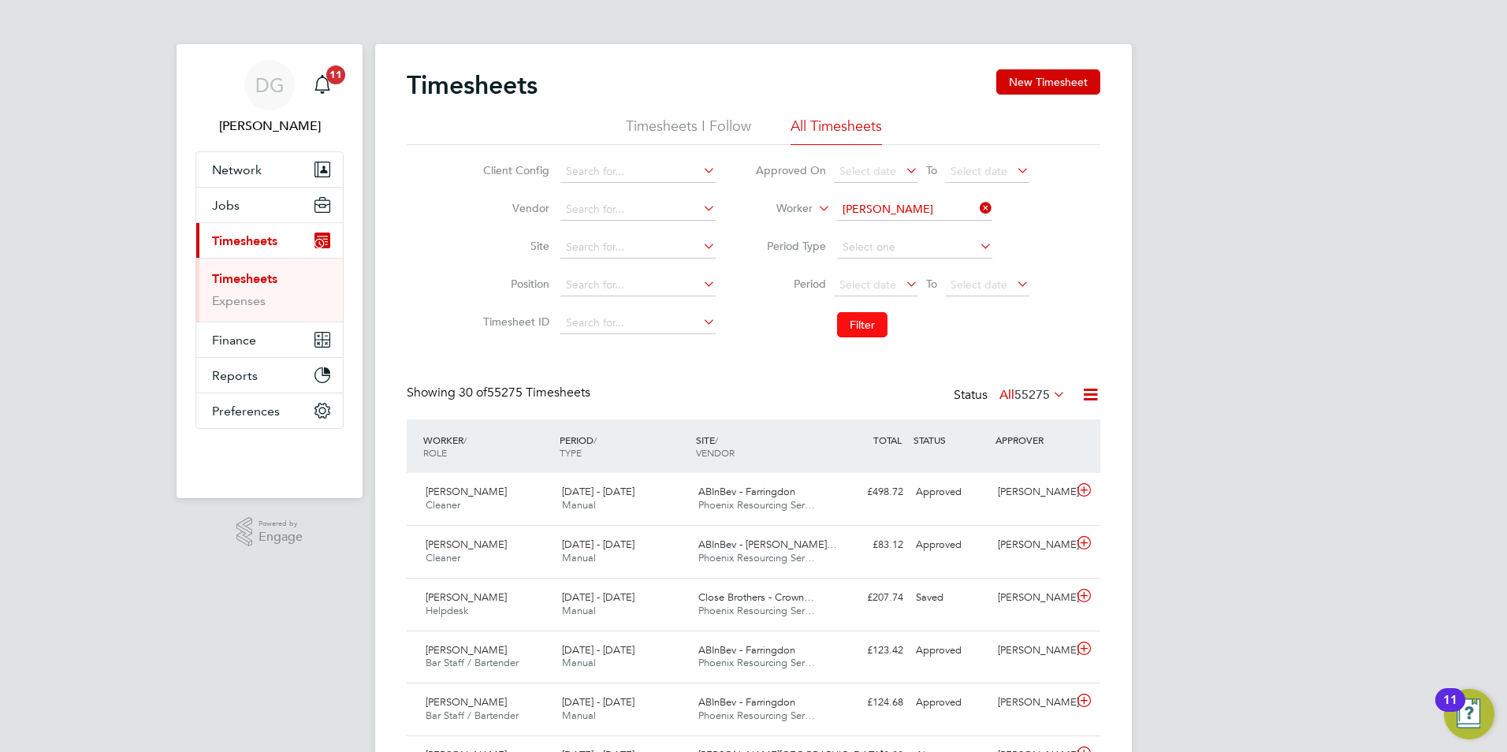
click at [863, 327] on button "Filter" at bounding box center [862, 324] width 50 height 25
